Goal: Information Seeking & Learning: Learn about a topic

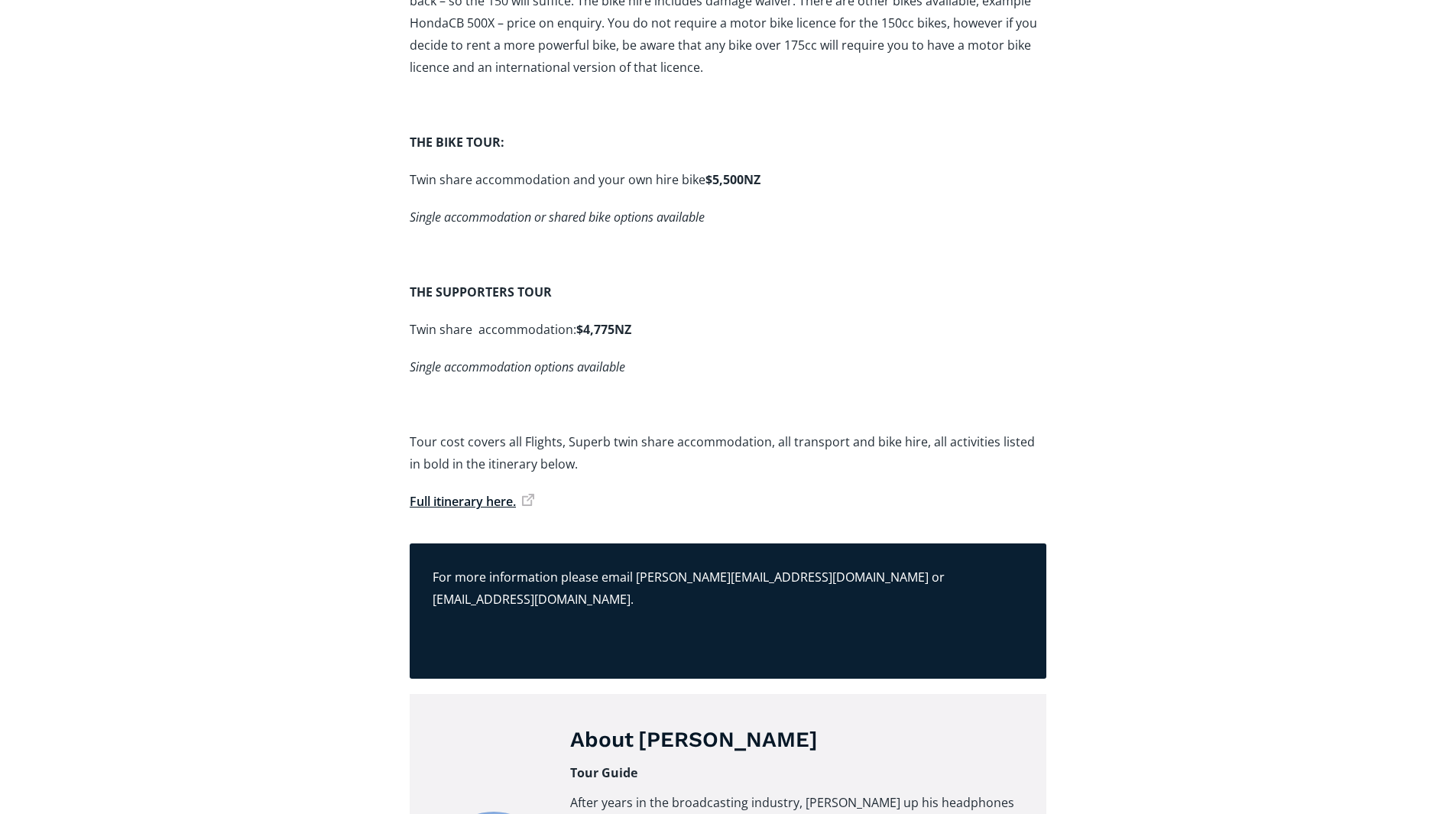
scroll to position [4039, 0]
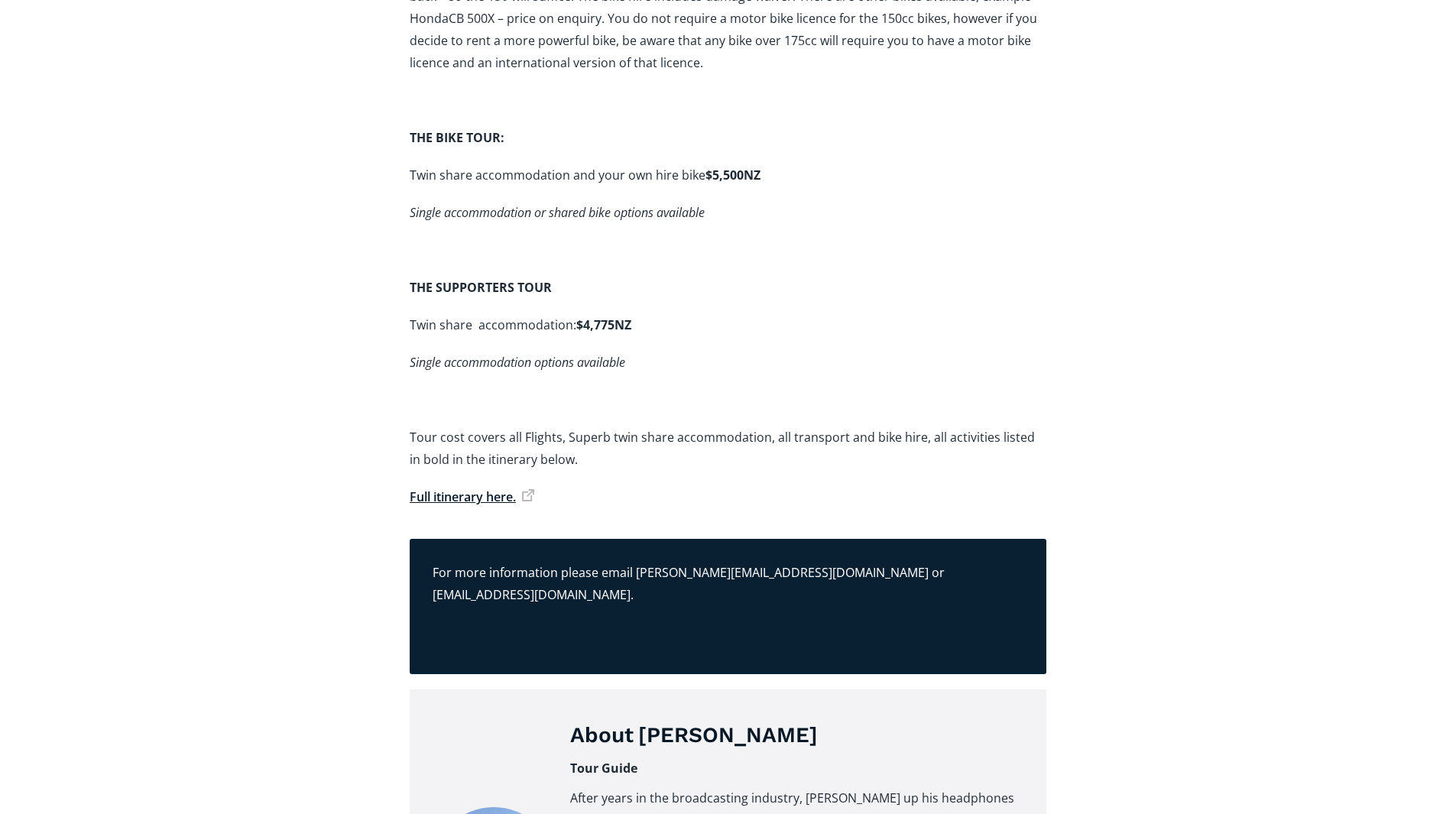
click at [469, 488] on link "Full itinerary here." at bounding box center [472, 496] width 125 height 17
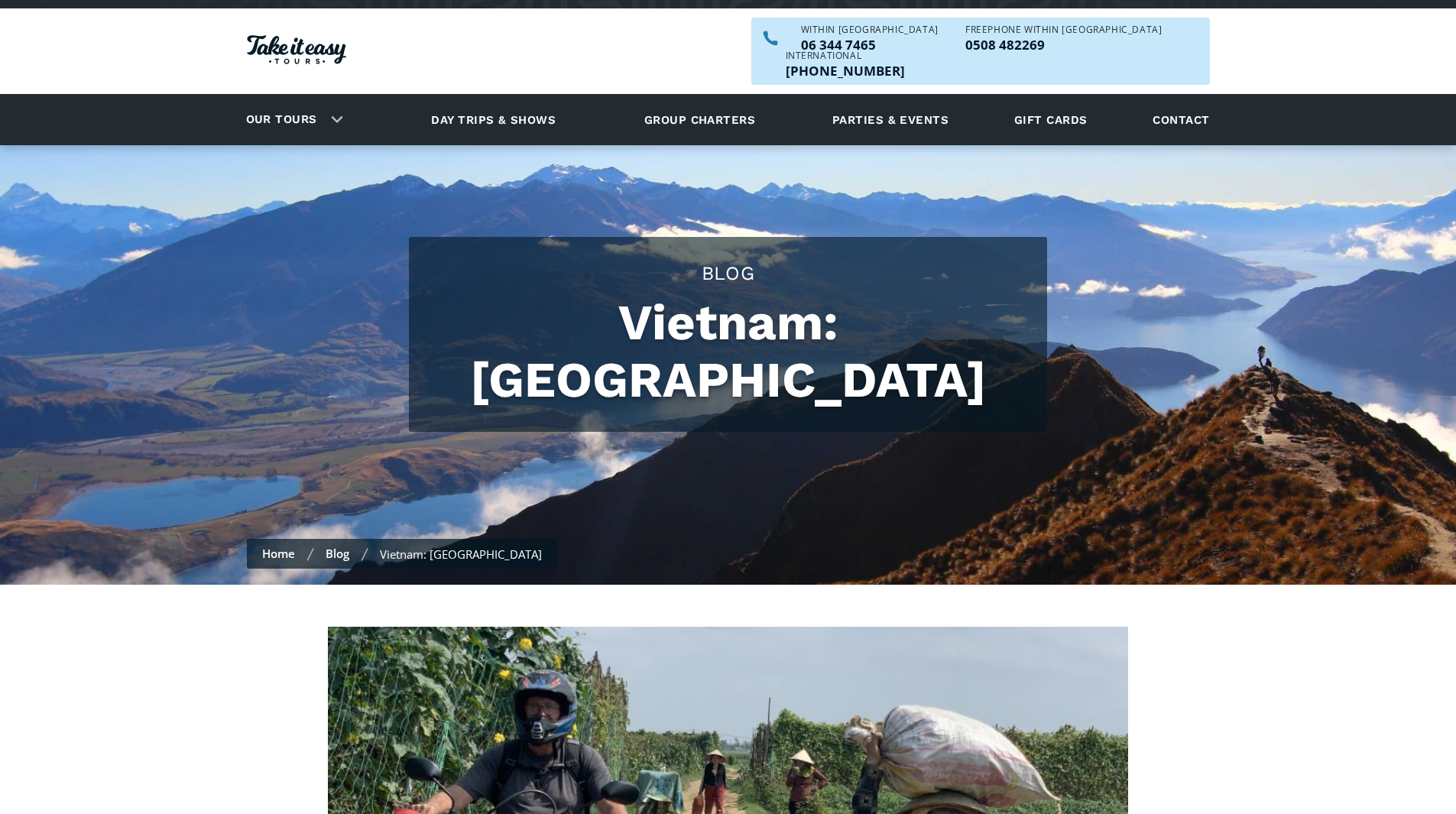
scroll to position [0, 0]
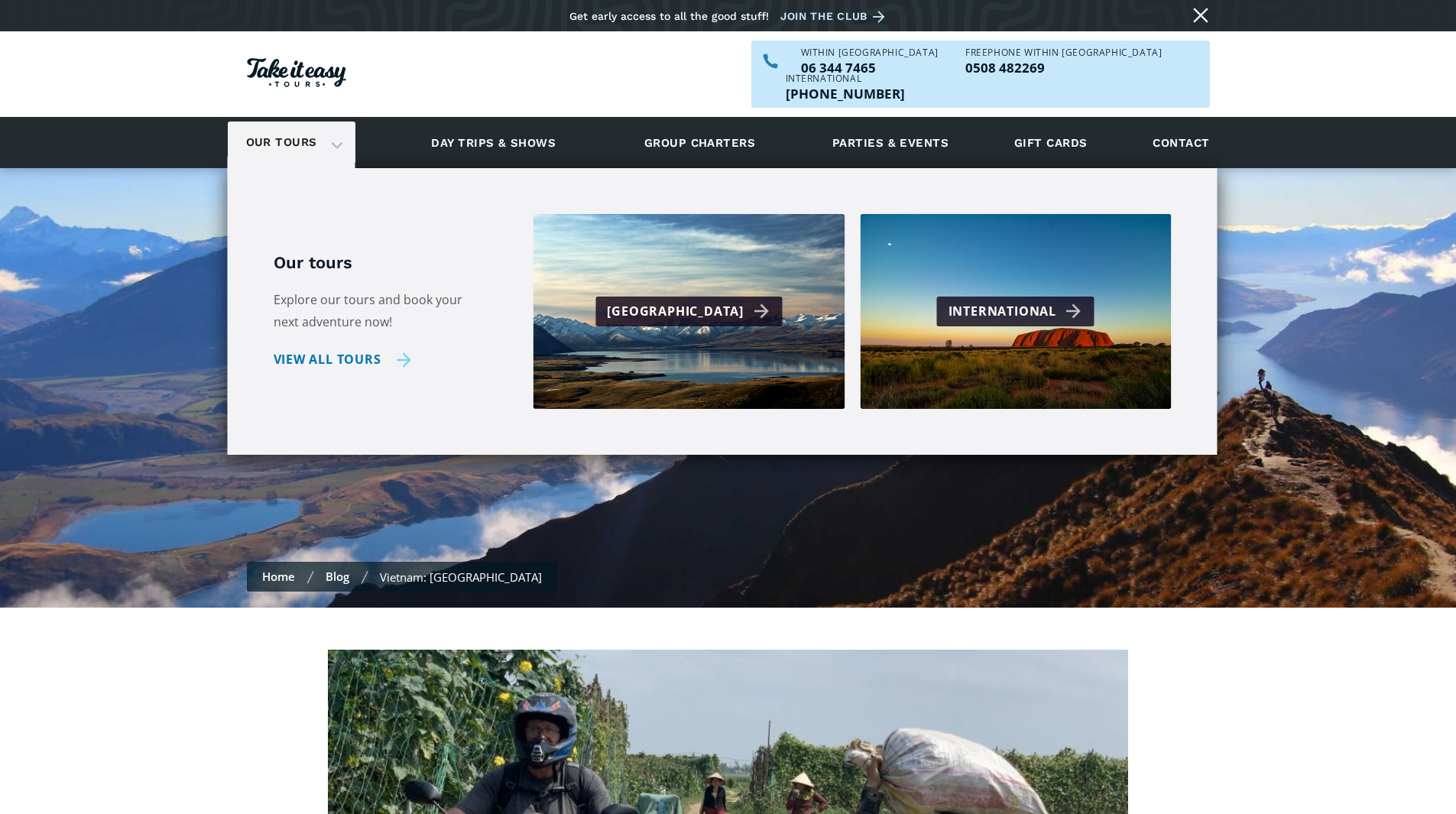
click at [349, 349] on link "View all tours" at bounding box center [343, 359] width 139 height 22
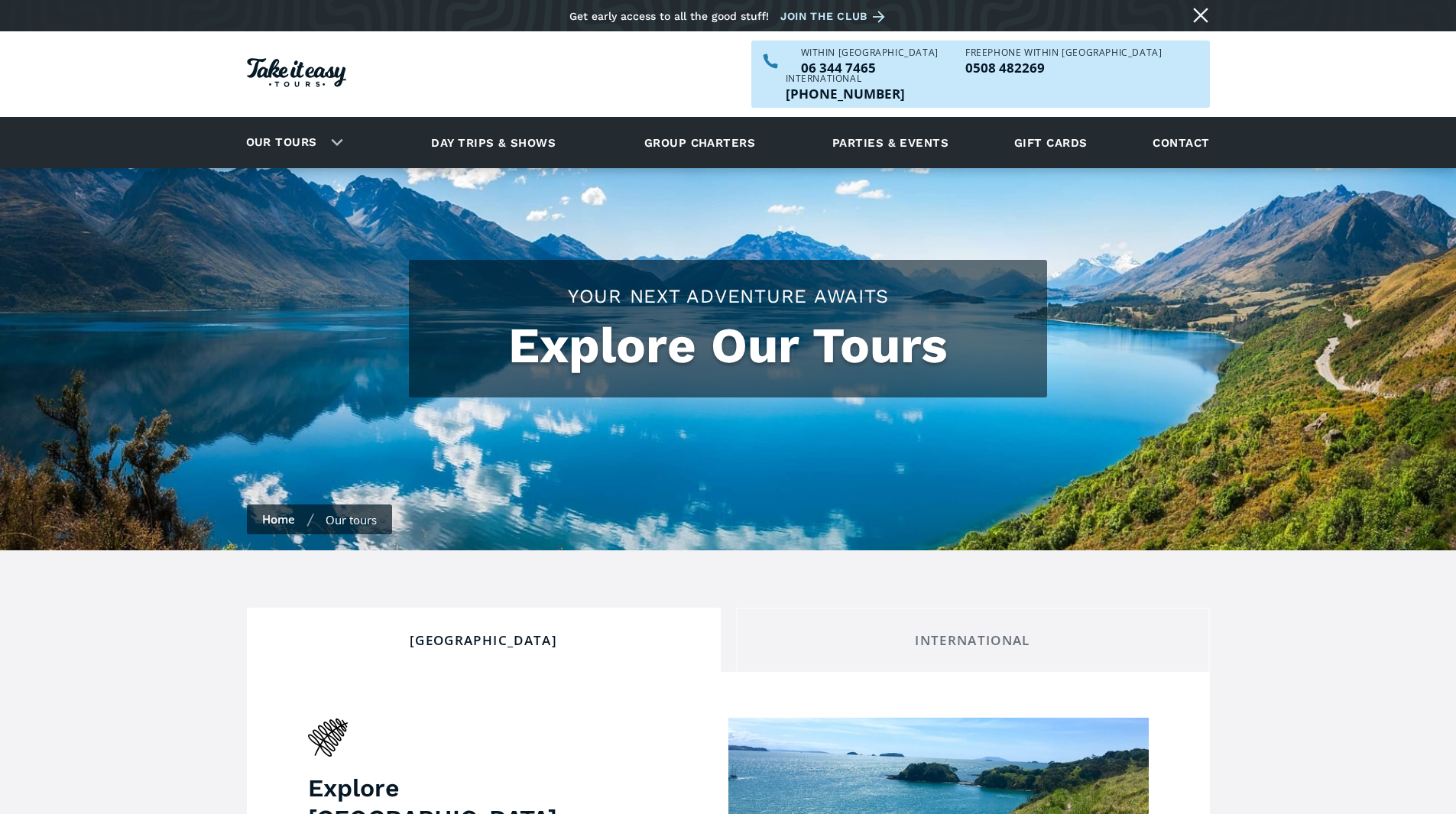
checkbox input "true"
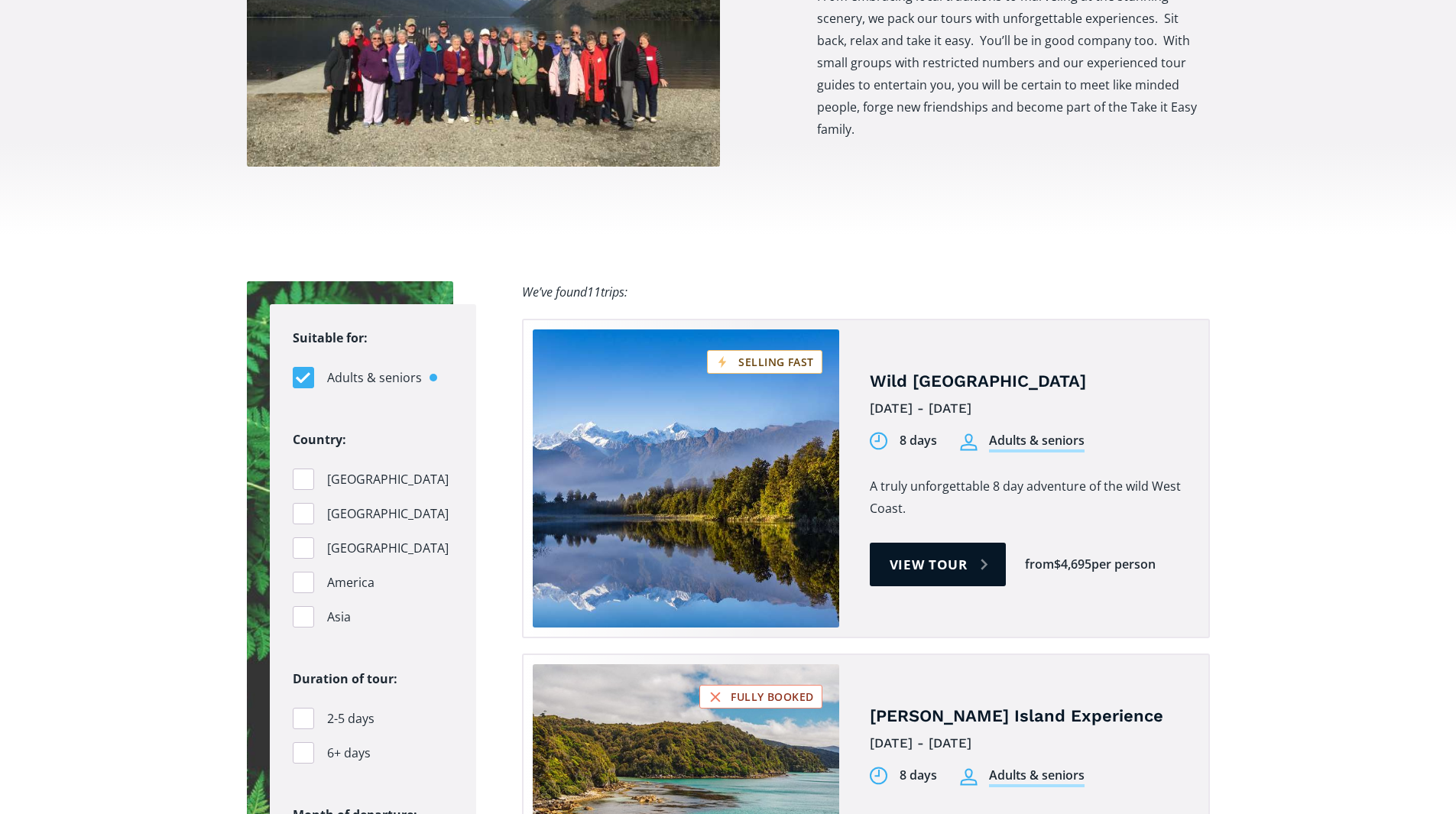
scroll to position [1278, 0]
click at [306, 605] on div "Filters" at bounding box center [303, 616] width 21 height 21
click at [303, 611] on input "Asia" at bounding box center [297, 616] width 10 height 10
checkbox input "true"
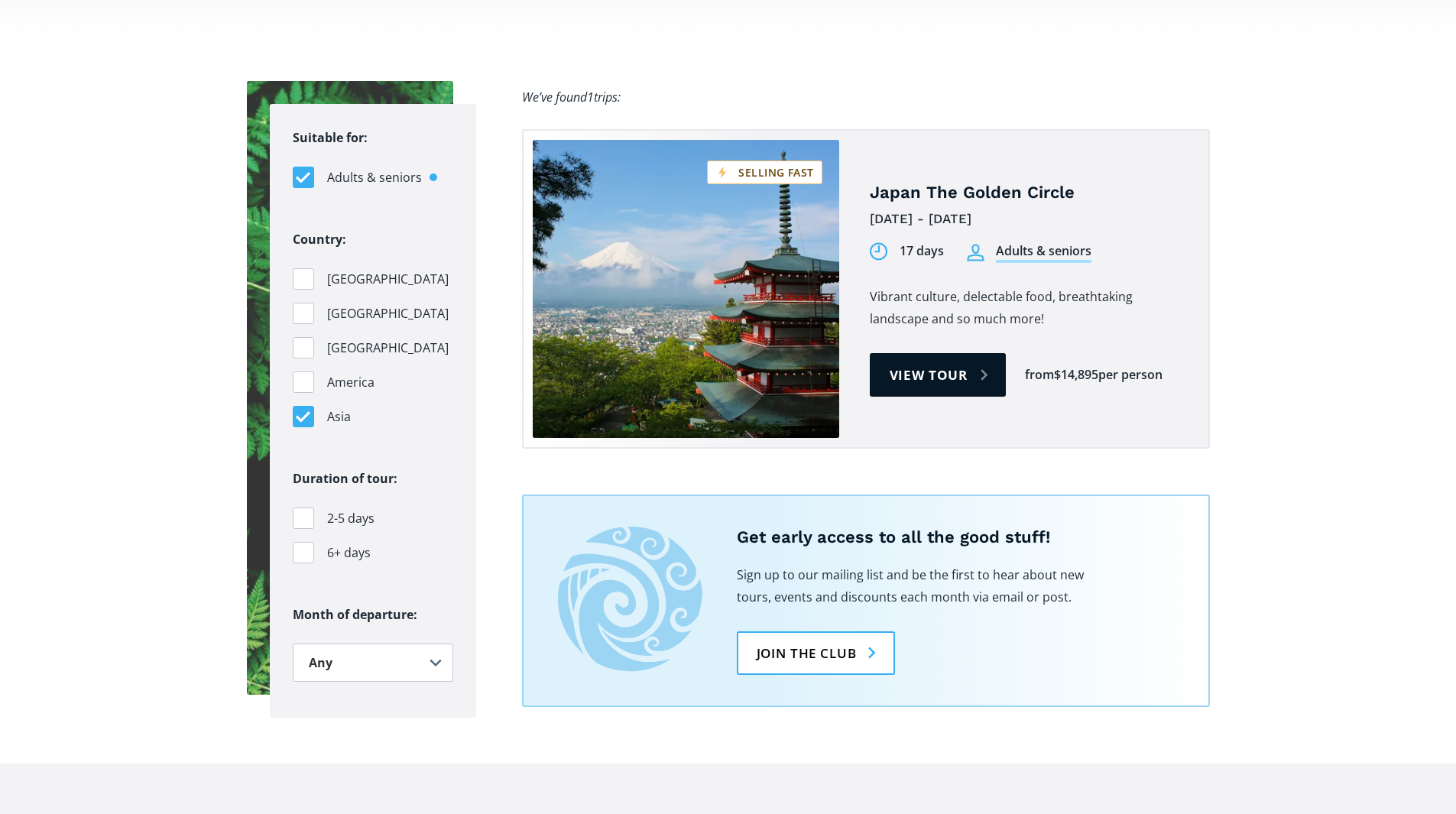
scroll to position [1478, 0]
click at [305, 541] on div "Filters" at bounding box center [303, 551] width 21 height 21
click at [303, 547] on input "6+ days" at bounding box center [297, 551] width 10 height 10
checkbox input "true"
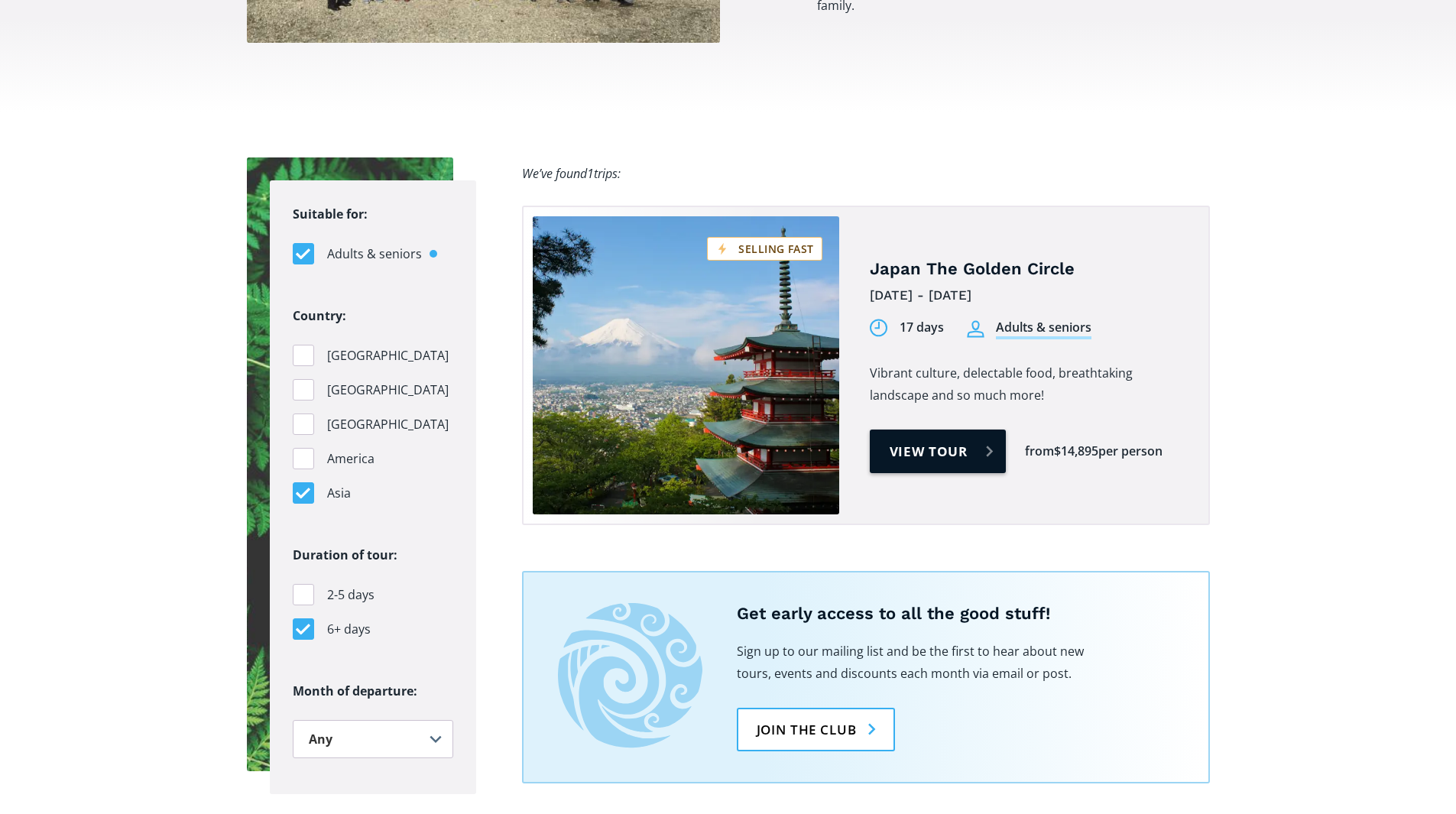
scroll to position [1399, 0]
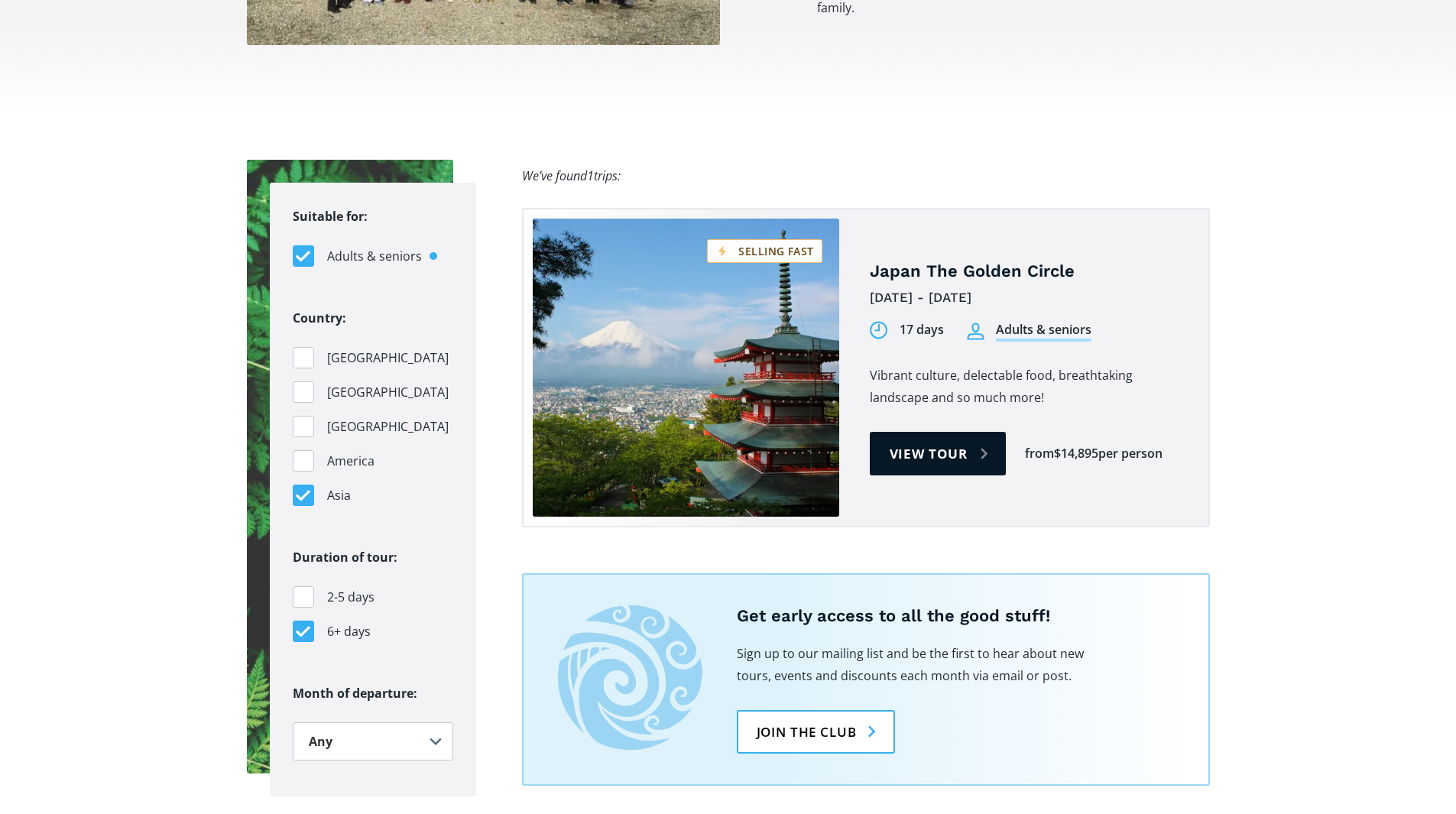
click at [551, 495] on div "[GEOGRAPHIC_DATA] The Golden Circle [DATE] - [DATE] 17 days Adults & seniors 17…" at bounding box center [865, 368] width 688 height 320
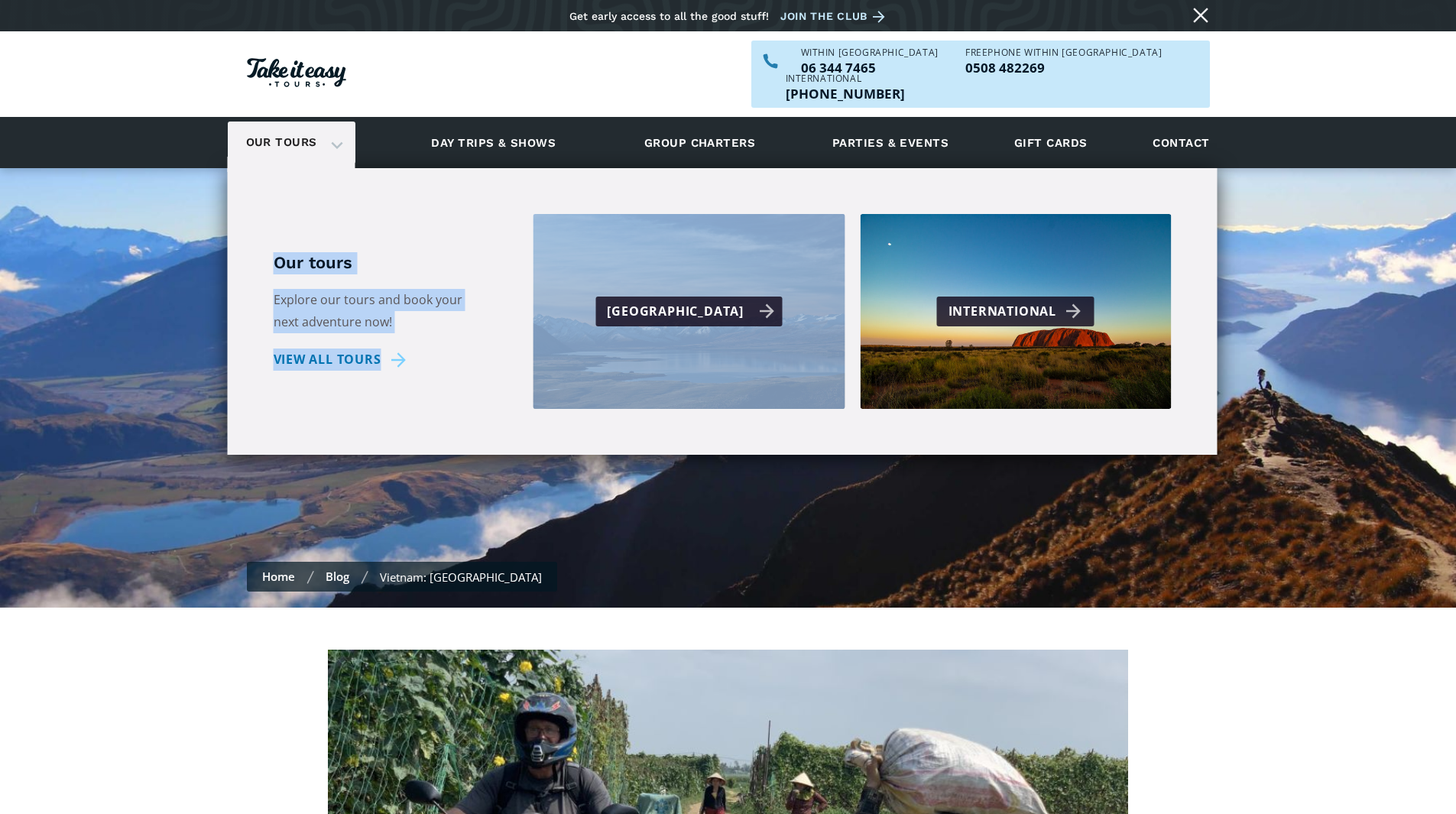
drag, startPoint x: 268, startPoint y: 162, endPoint x: 604, endPoint y: 321, distance: 371.7
click at [604, 321] on div "Our tours Explore our tours and book your next adventure now! View all tours Ne…" at bounding box center [722, 311] width 990 height 286
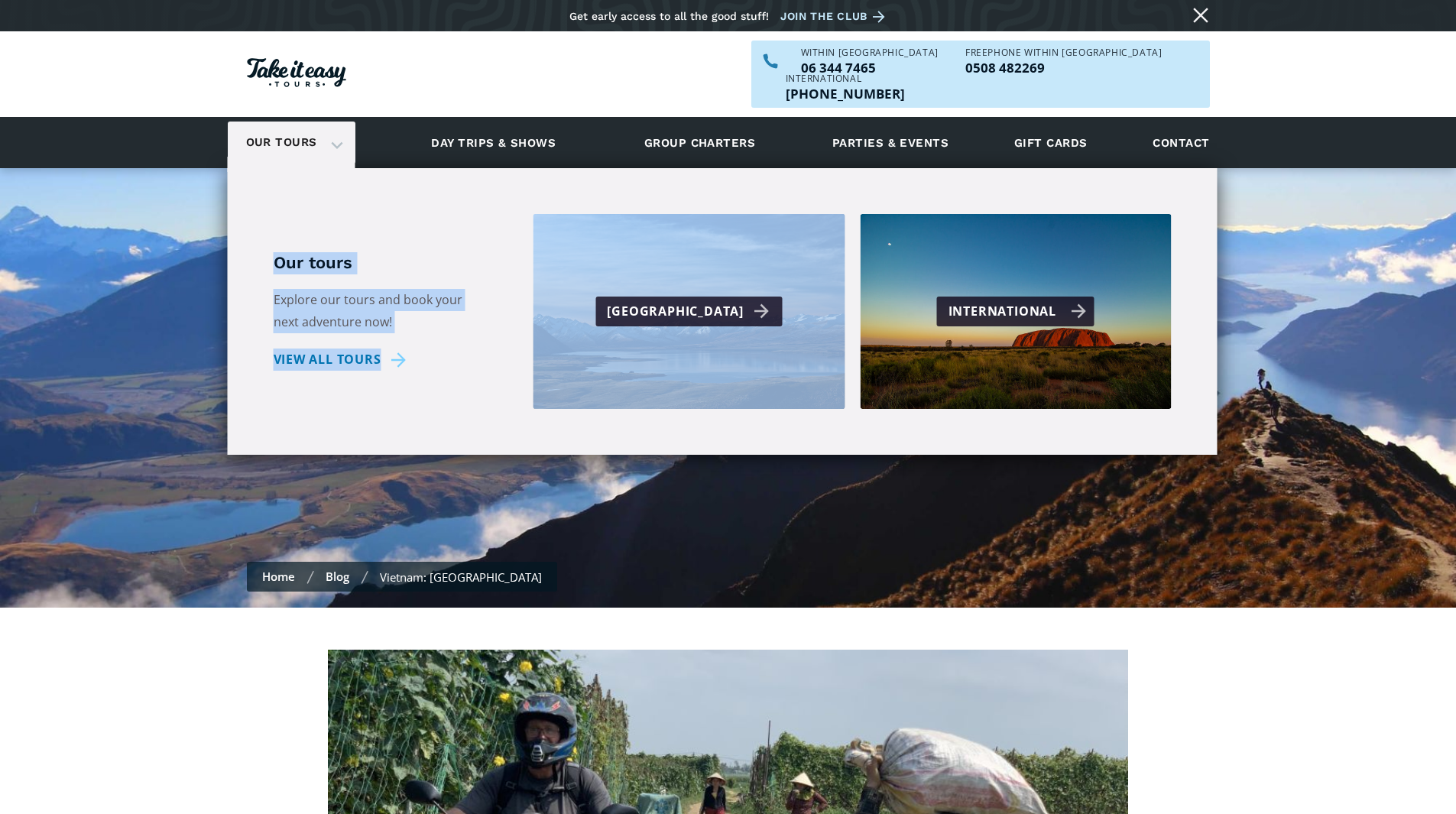
click at [1013, 316] on div "International" at bounding box center [1015, 312] width 312 height 195
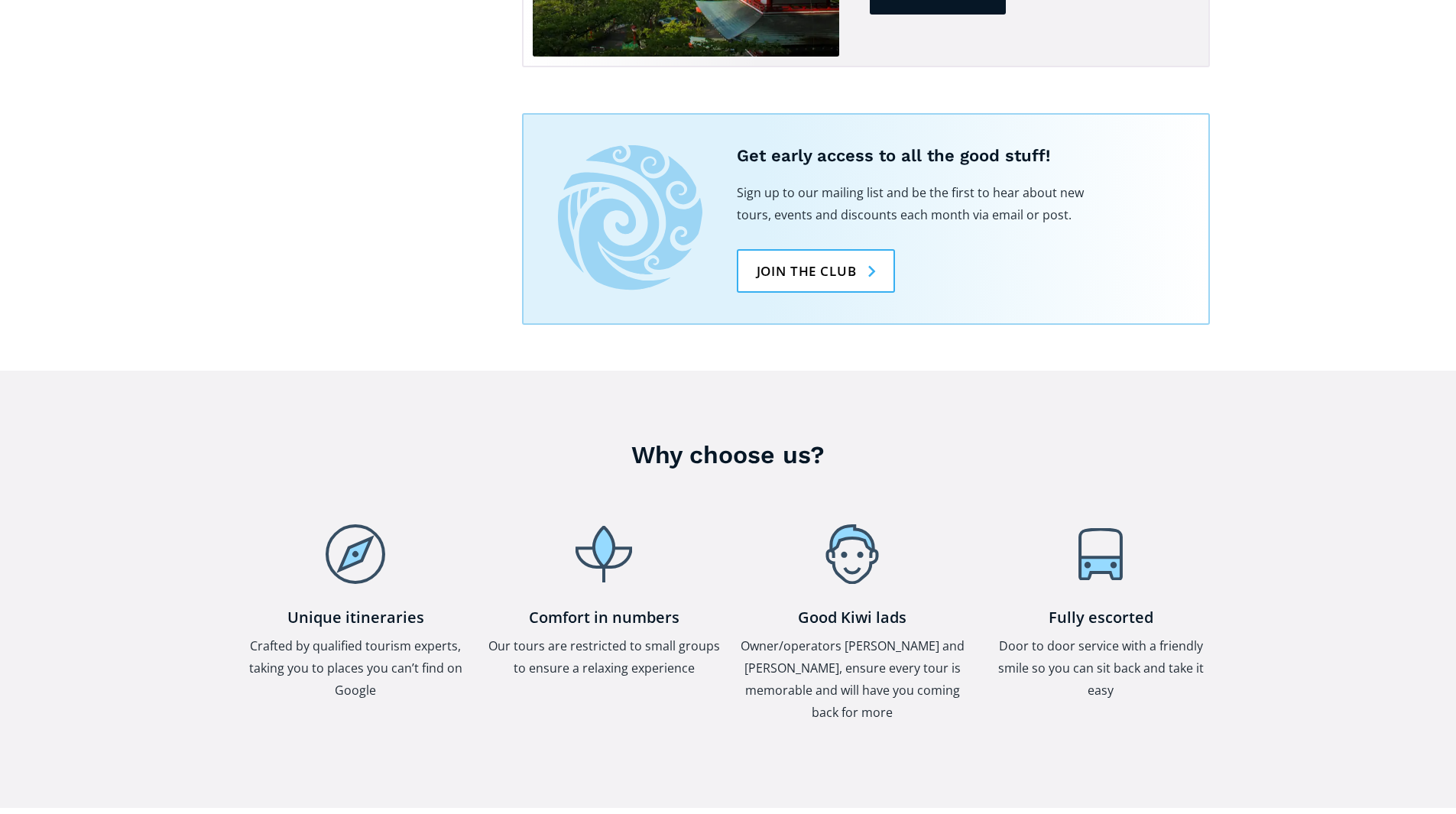
scroll to position [1657, 0]
